Goal: Task Accomplishment & Management: Manage account settings

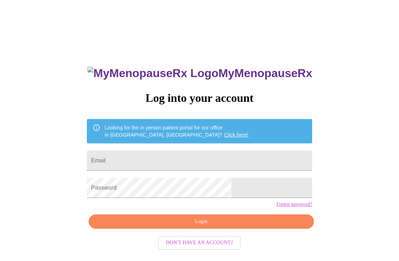
click at [206, 160] on input "Email" at bounding box center [199, 161] width 225 height 20
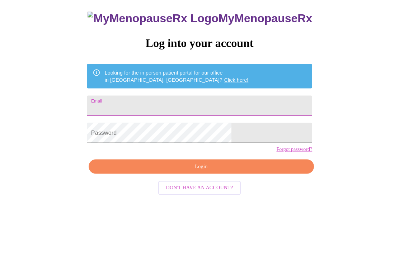
scroll to position [31, 0]
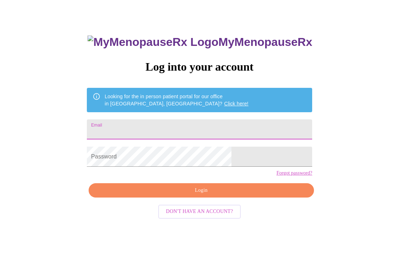
click at [185, 130] on input "Email" at bounding box center [199, 130] width 225 height 20
click at [276, 177] on link "Forgot password?" at bounding box center [294, 174] width 36 height 6
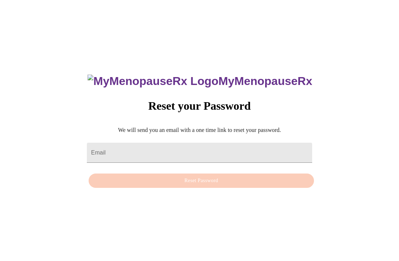
click at [211, 143] on input "Email" at bounding box center [199, 153] width 225 height 20
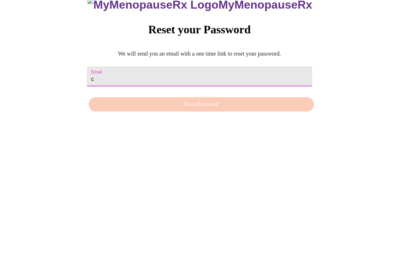
type input "ch"
type input "[EMAIL_ADDRESS][DOMAIN_NAME]"
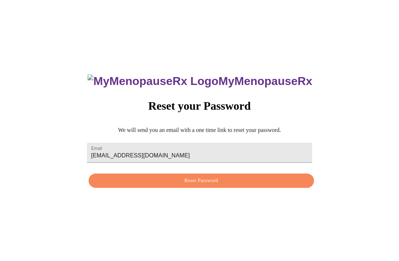
click at [214, 177] on span "Reset Password" at bounding box center [201, 181] width 209 height 9
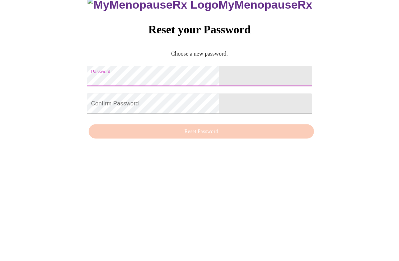
scroll to position [31, 0]
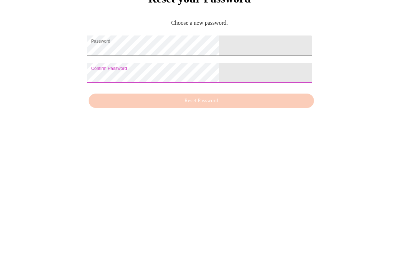
click at [208, 89] on div "MyMenopauseRx Reset your Password Choose a new password. Password Confirm Passw…" at bounding box center [200, 128] width 240 height 156
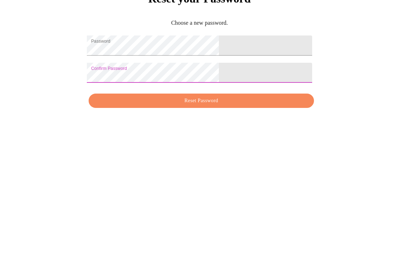
click at [210, 191] on span "Reset Password" at bounding box center [201, 195] width 209 height 9
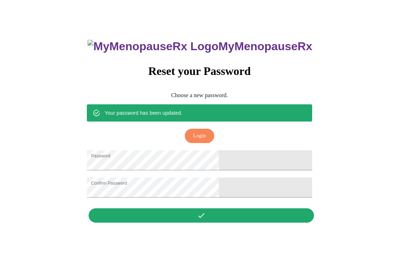
click at [207, 129] on button "Login" at bounding box center [199, 136] width 29 height 15
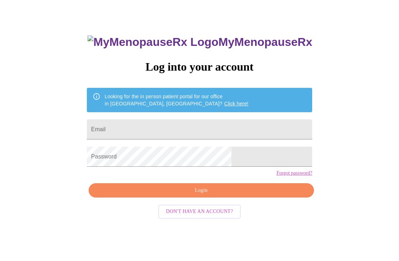
click at [201, 133] on input "Email" at bounding box center [199, 130] width 225 height 20
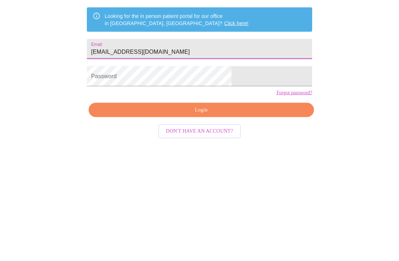
type input "[EMAIL_ADDRESS][DOMAIN_NAME]"
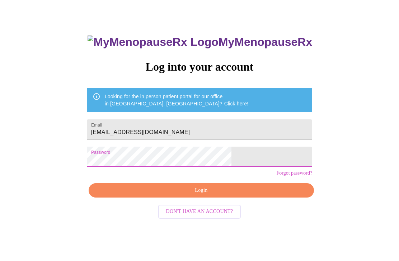
click at [211, 196] on span "Login" at bounding box center [201, 191] width 209 height 9
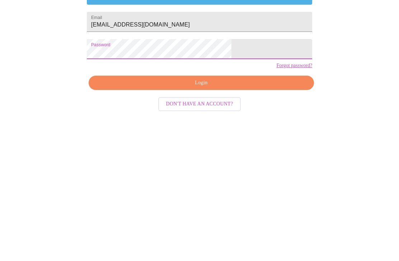
click at [207, 187] on span "Login" at bounding box center [201, 191] width 209 height 9
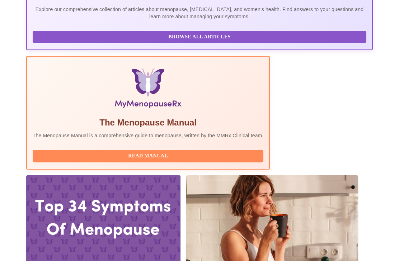
scroll to position [205, 0]
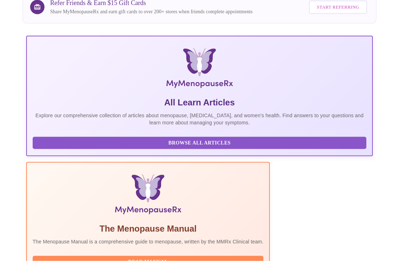
scroll to position [0, 0]
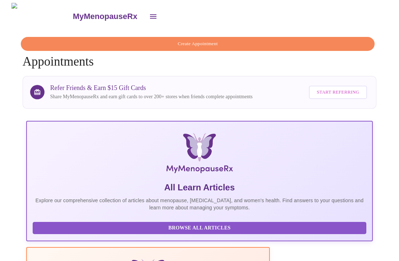
click at [145, 14] on button "open drawer" at bounding box center [153, 16] width 17 height 17
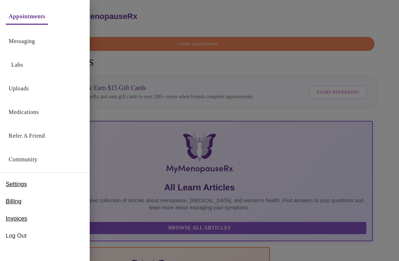
click at [35, 45] on link "Messaging" at bounding box center [22, 41] width 26 height 10
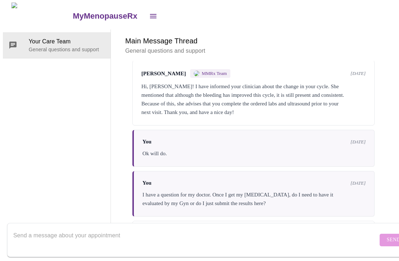
scroll to position [387, 0]
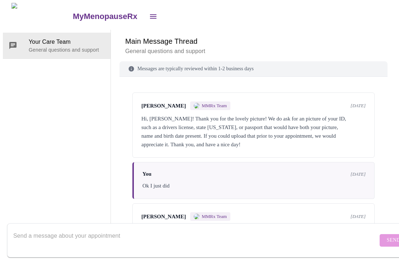
scroll to position [27, 0]
